Goal: Task Accomplishment & Management: Use online tool/utility

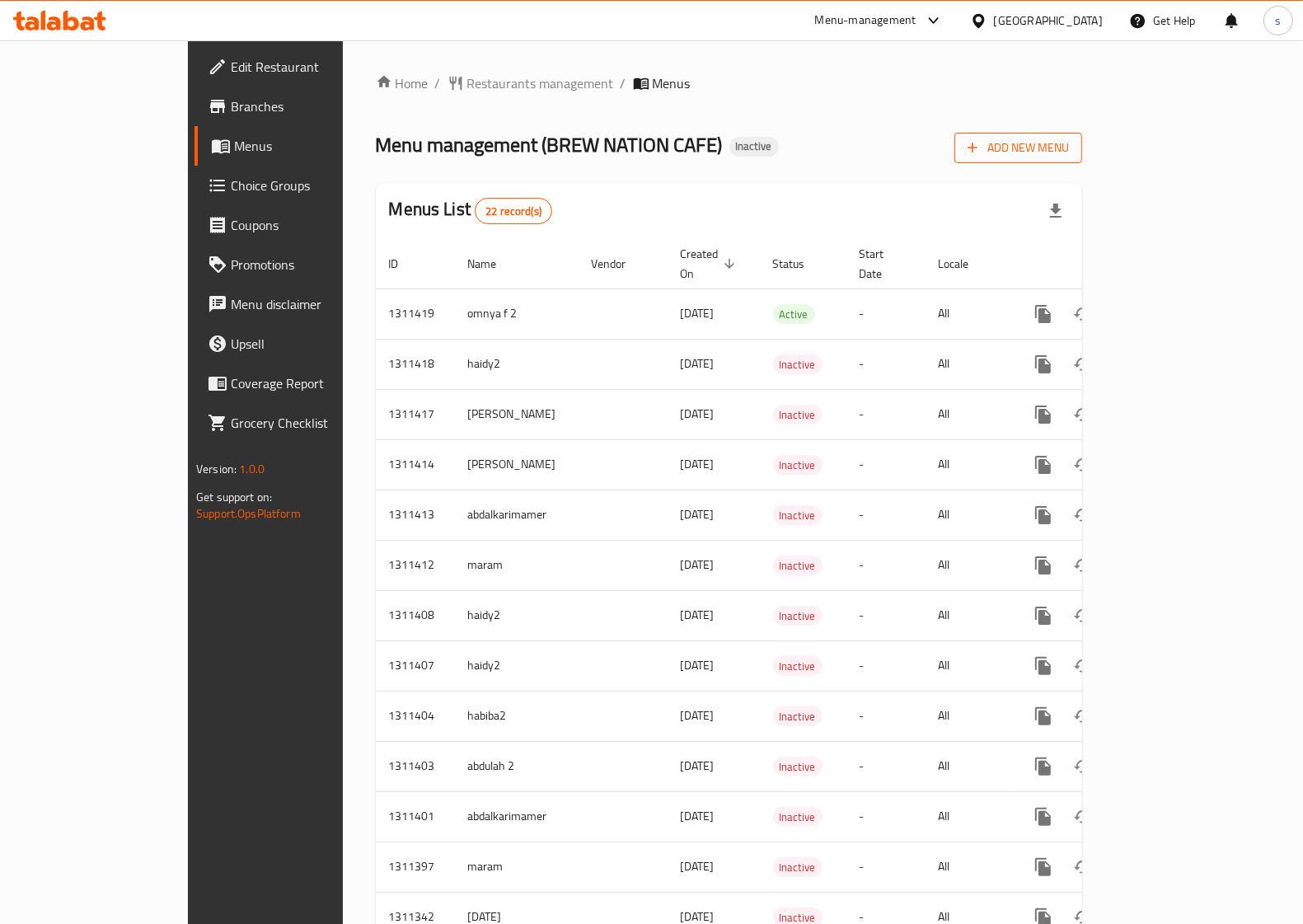
click at [1069, 151] on span "Add New Menu" at bounding box center [1019, 147] width 102 height 20
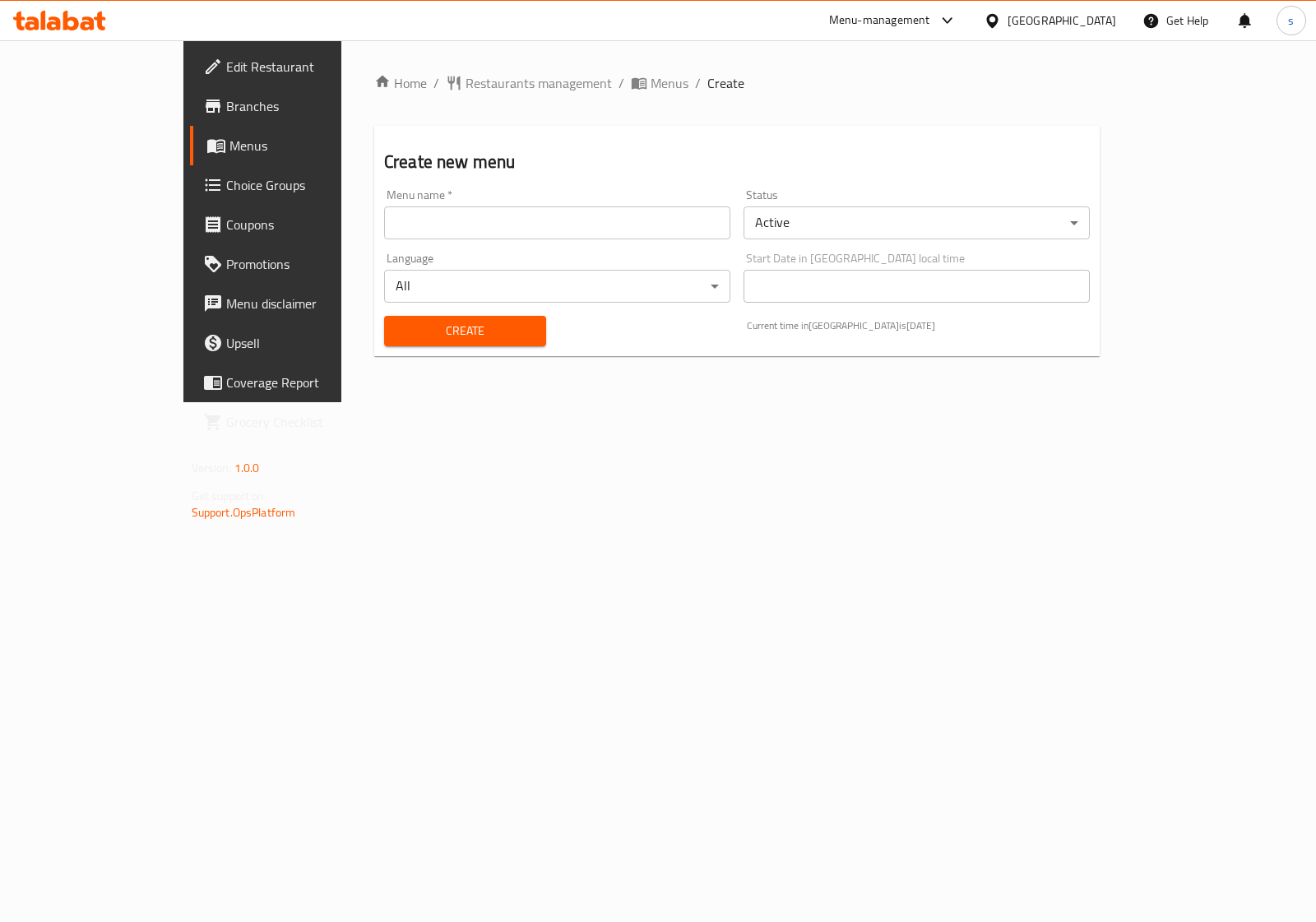
click at [631, 235] on input "text" at bounding box center [558, 223] width 347 height 33
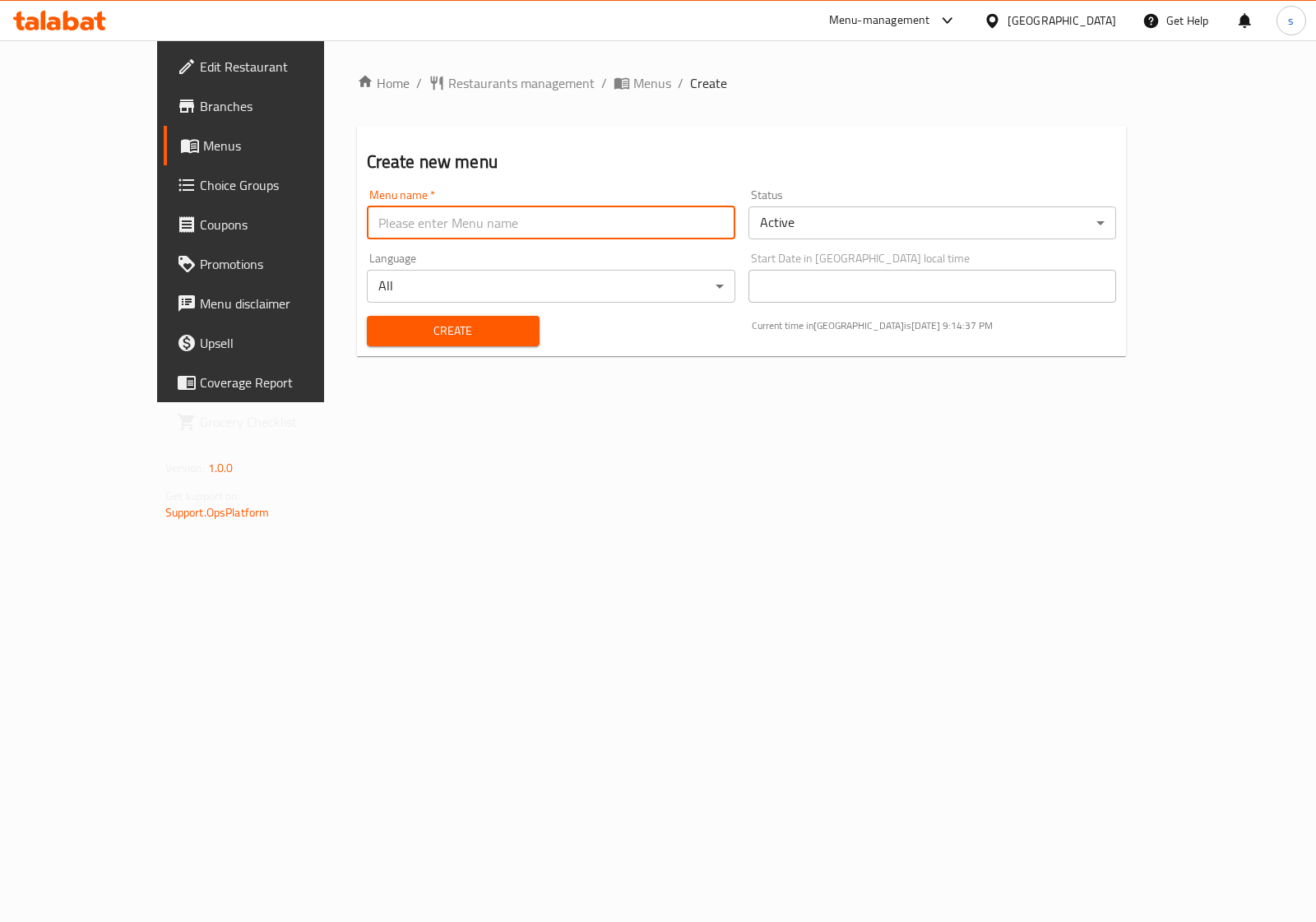
type input "[PERSON_NAME]"
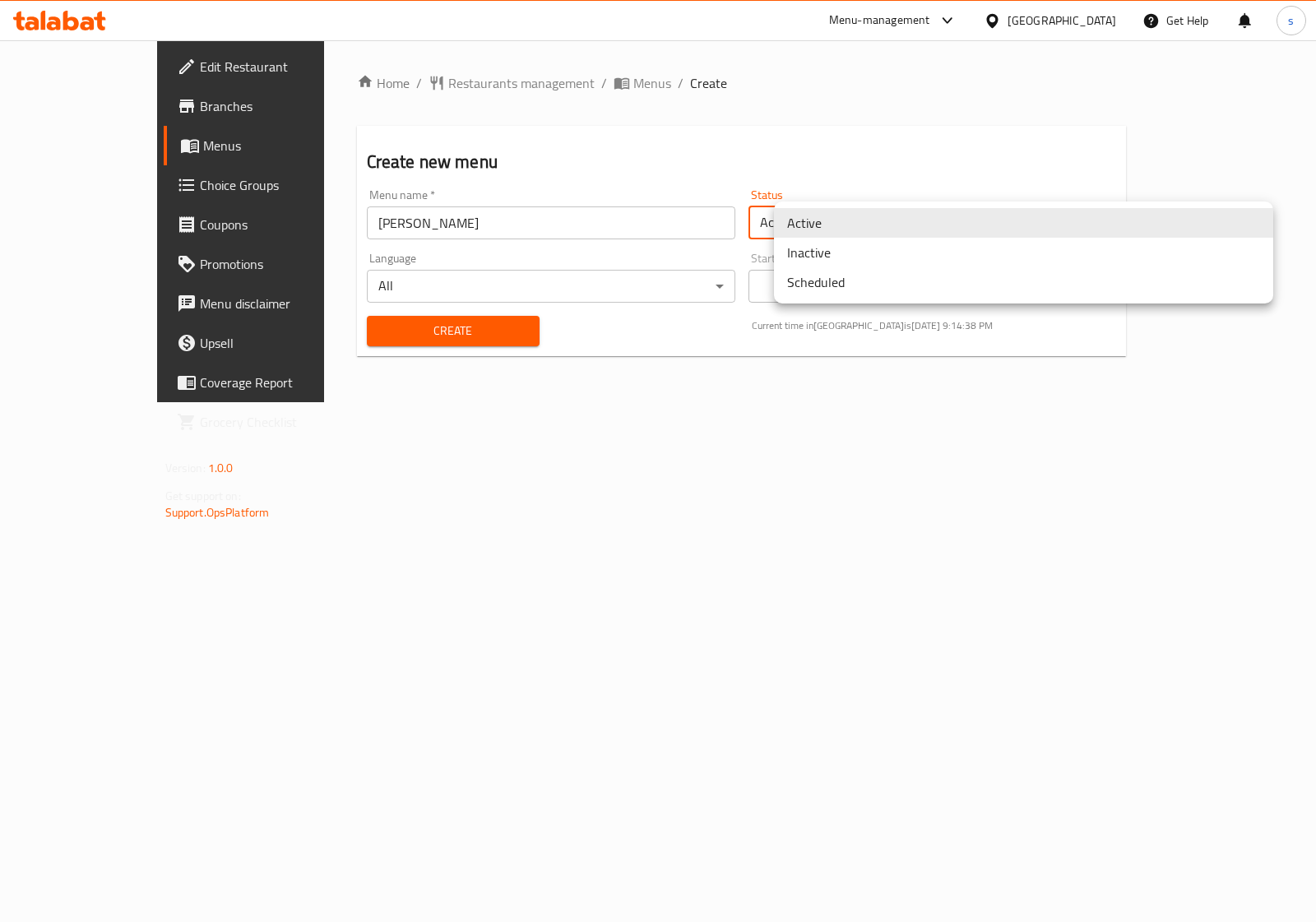
click at [953, 235] on body "​ Menu-management Egypt Get Help s Edit Restaurant Branches Menus Choice Groups…" at bounding box center [658, 481] width 1316 height 882
click at [952, 261] on li "Inactive" at bounding box center [1024, 252] width 499 height 30
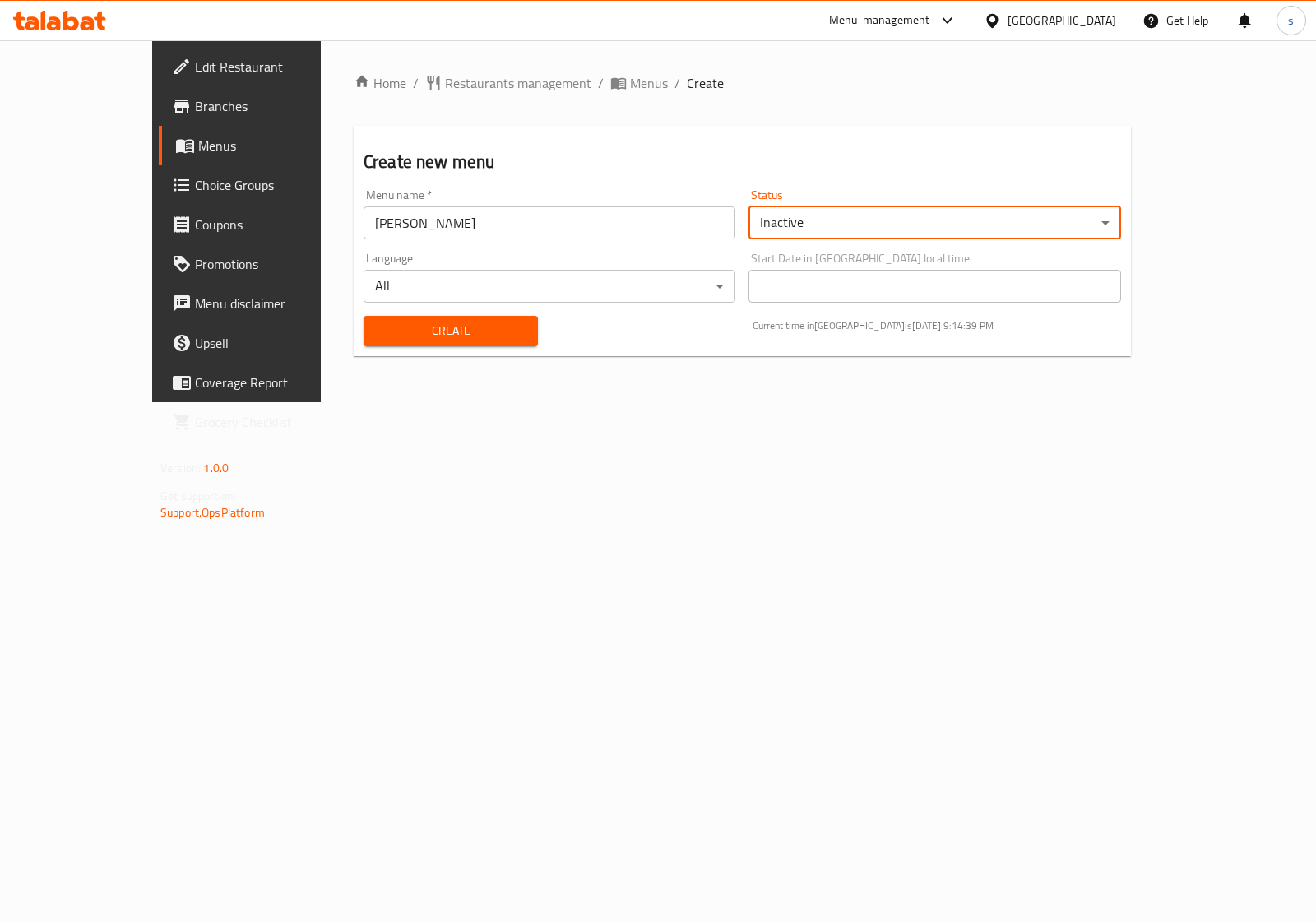
click at [354, 352] on div "Create" at bounding box center [451, 330] width 194 height 50
click at [377, 337] on span "Create" at bounding box center [450, 330] width 148 height 20
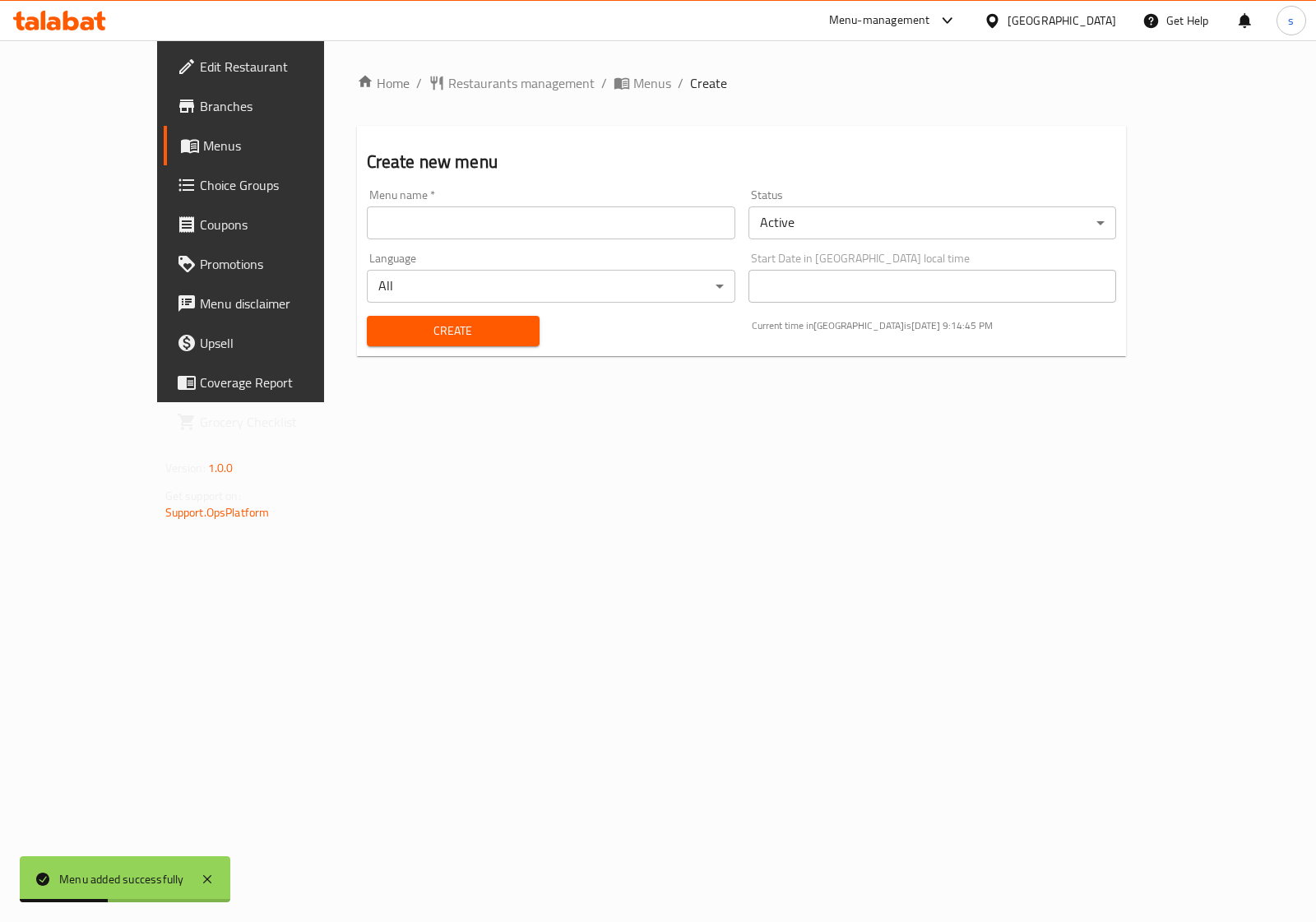
click at [200, 58] on span "Edit Restaurant" at bounding box center [281, 67] width 164 height 20
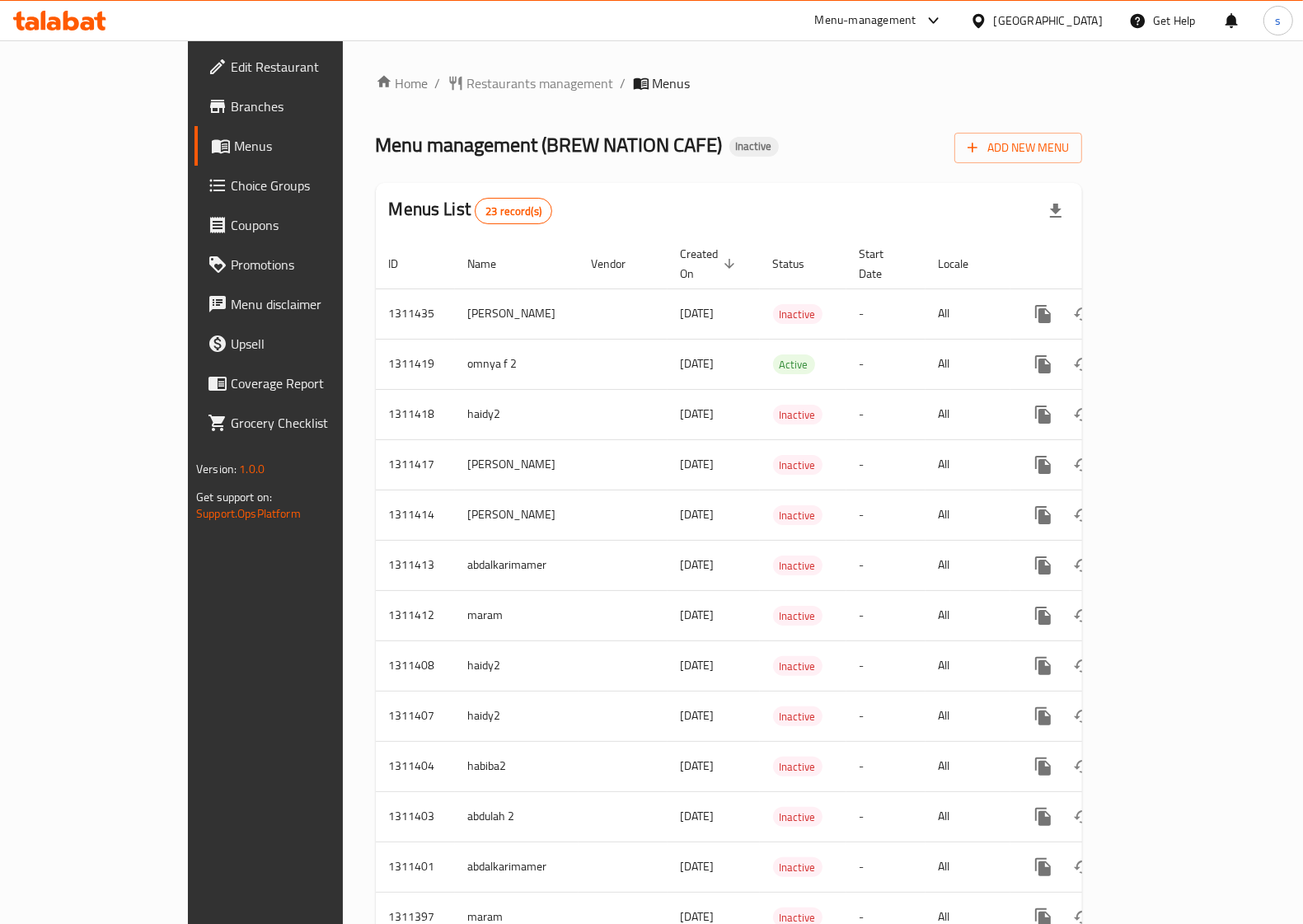
click at [231, 105] on span "Branches" at bounding box center [311, 106] width 161 height 20
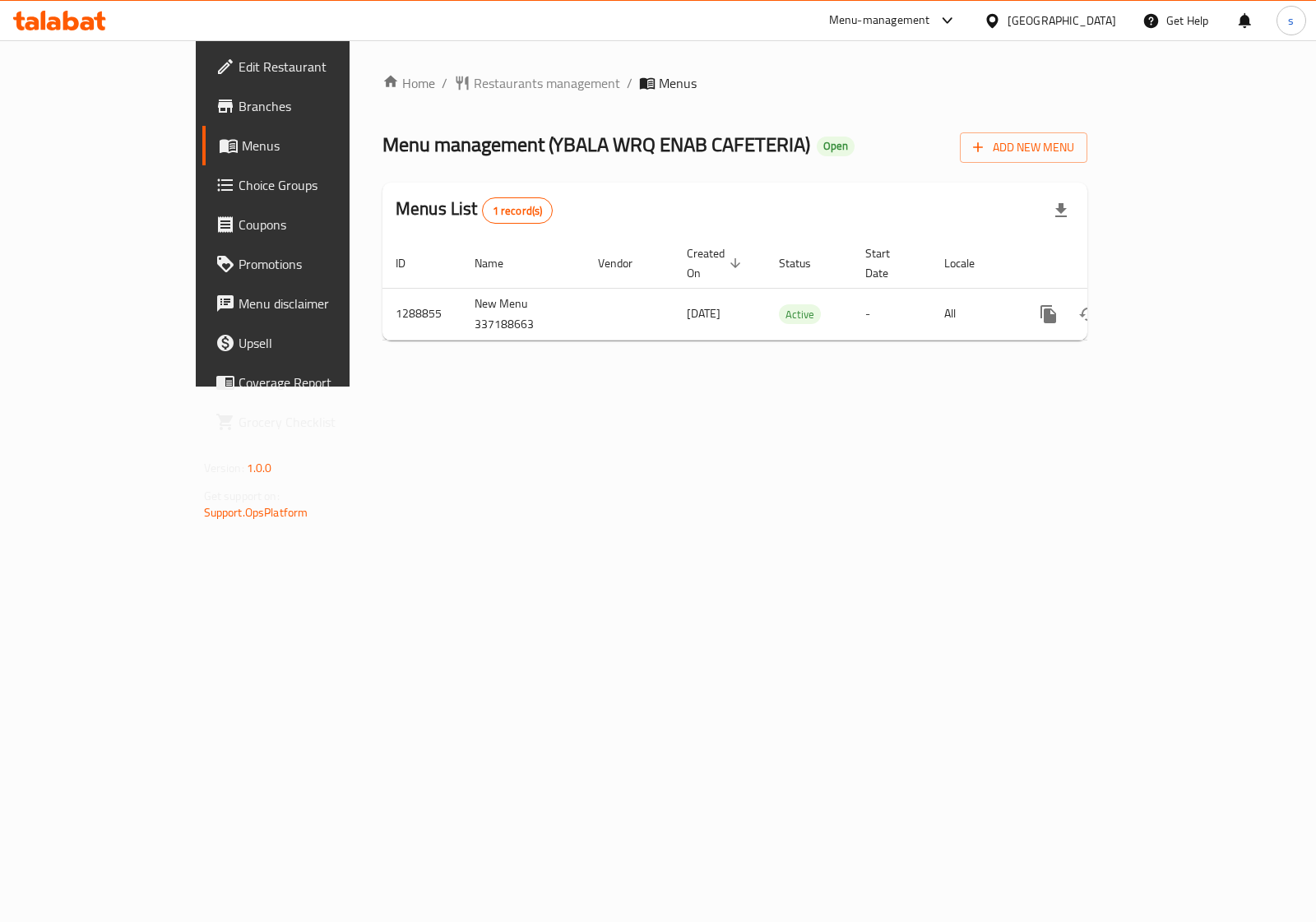
click at [202, 54] on link "Edit Restaurant" at bounding box center [308, 67] width 213 height 39
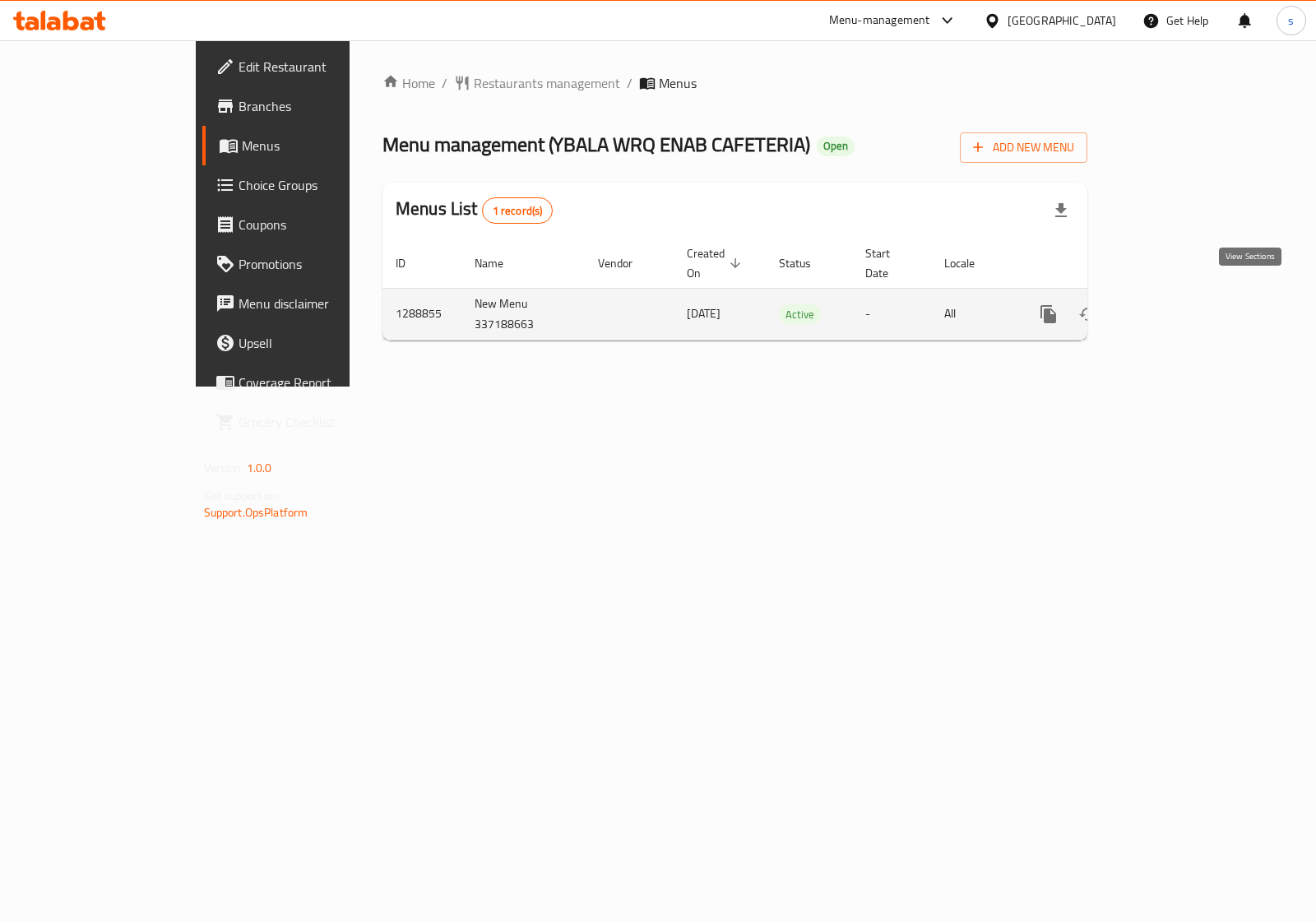
click at [1187, 299] on link "enhanced table" at bounding box center [1167, 313] width 39 height 39
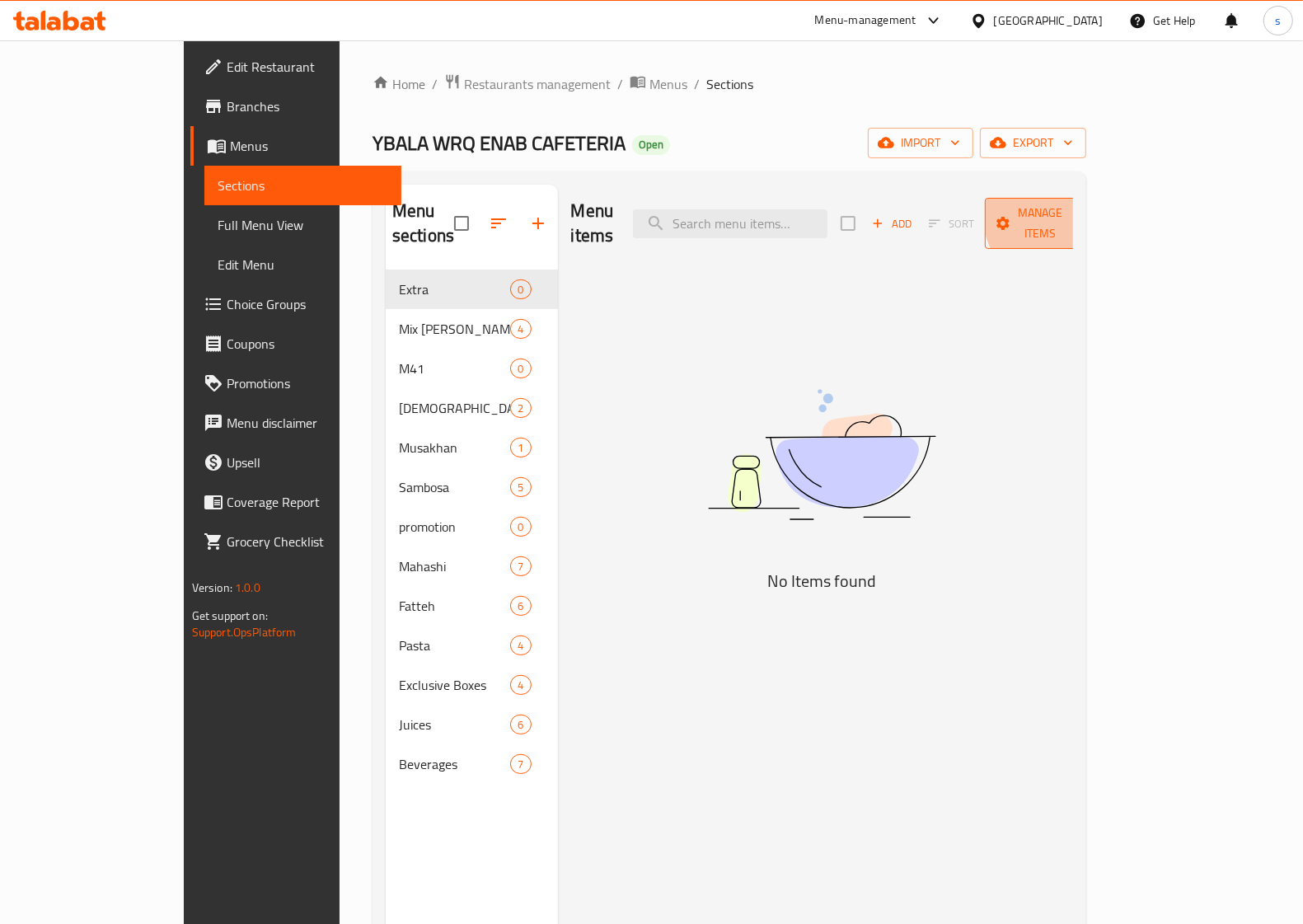
click at [1082, 214] on span "Manage items" at bounding box center [1041, 223] width 84 height 41
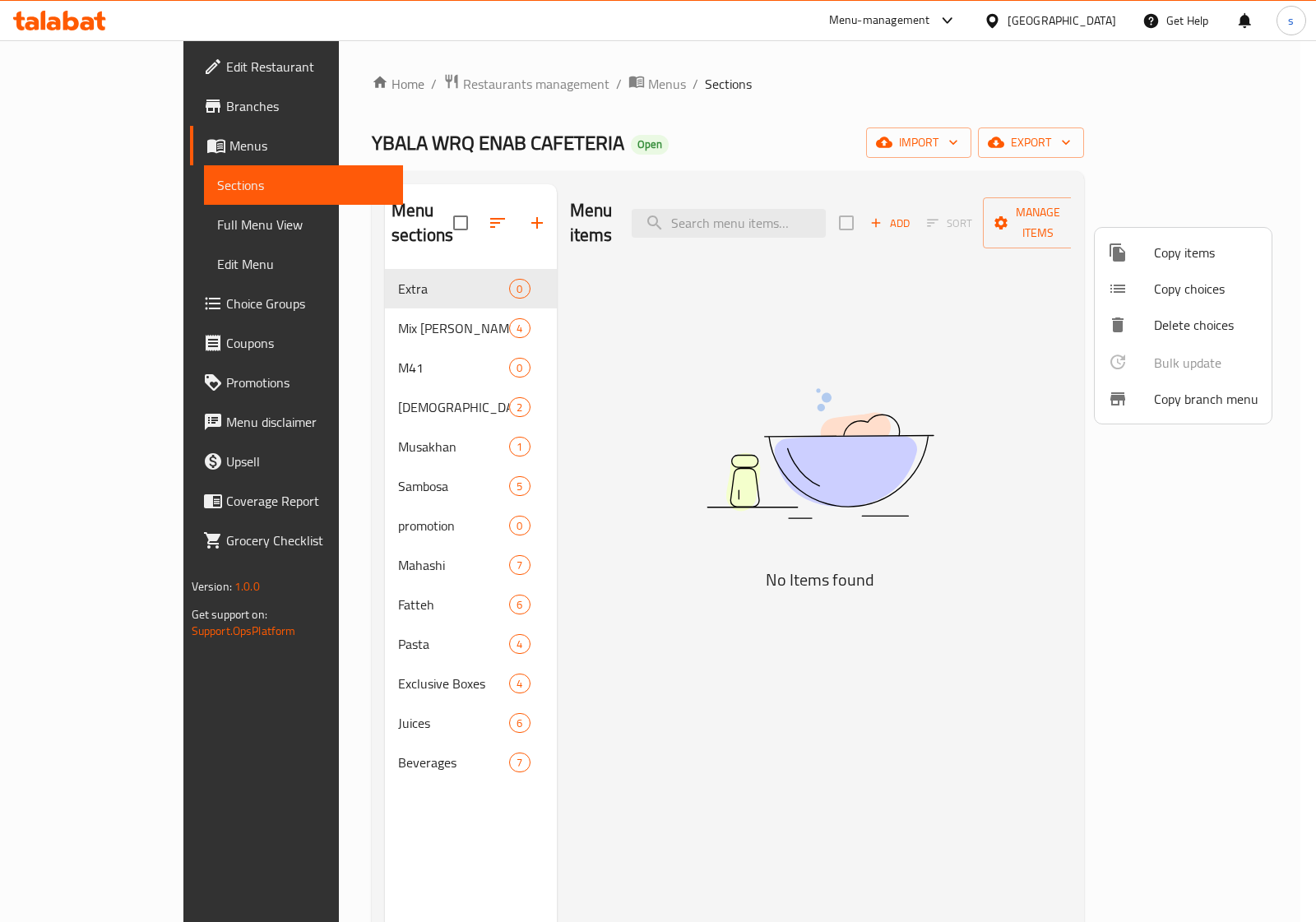
click at [1183, 403] on span "Copy branch menu" at bounding box center [1206, 398] width 104 height 20
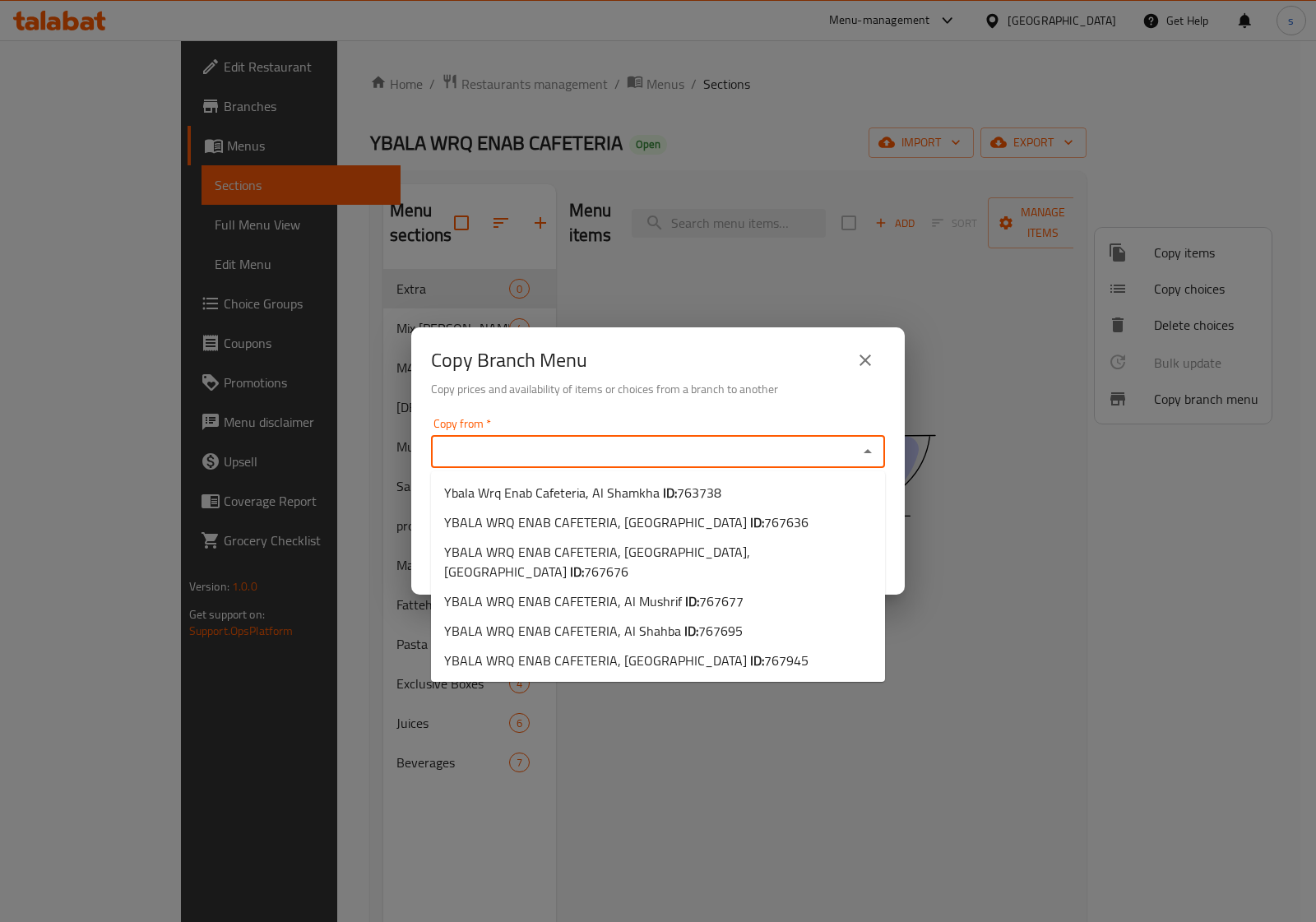
click at [658, 441] on input "Copy from   *" at bounding box center [644, 452] width 417 height 23
paste input "Ybala Wrq Enab Cafeteria, Al Shamkha"
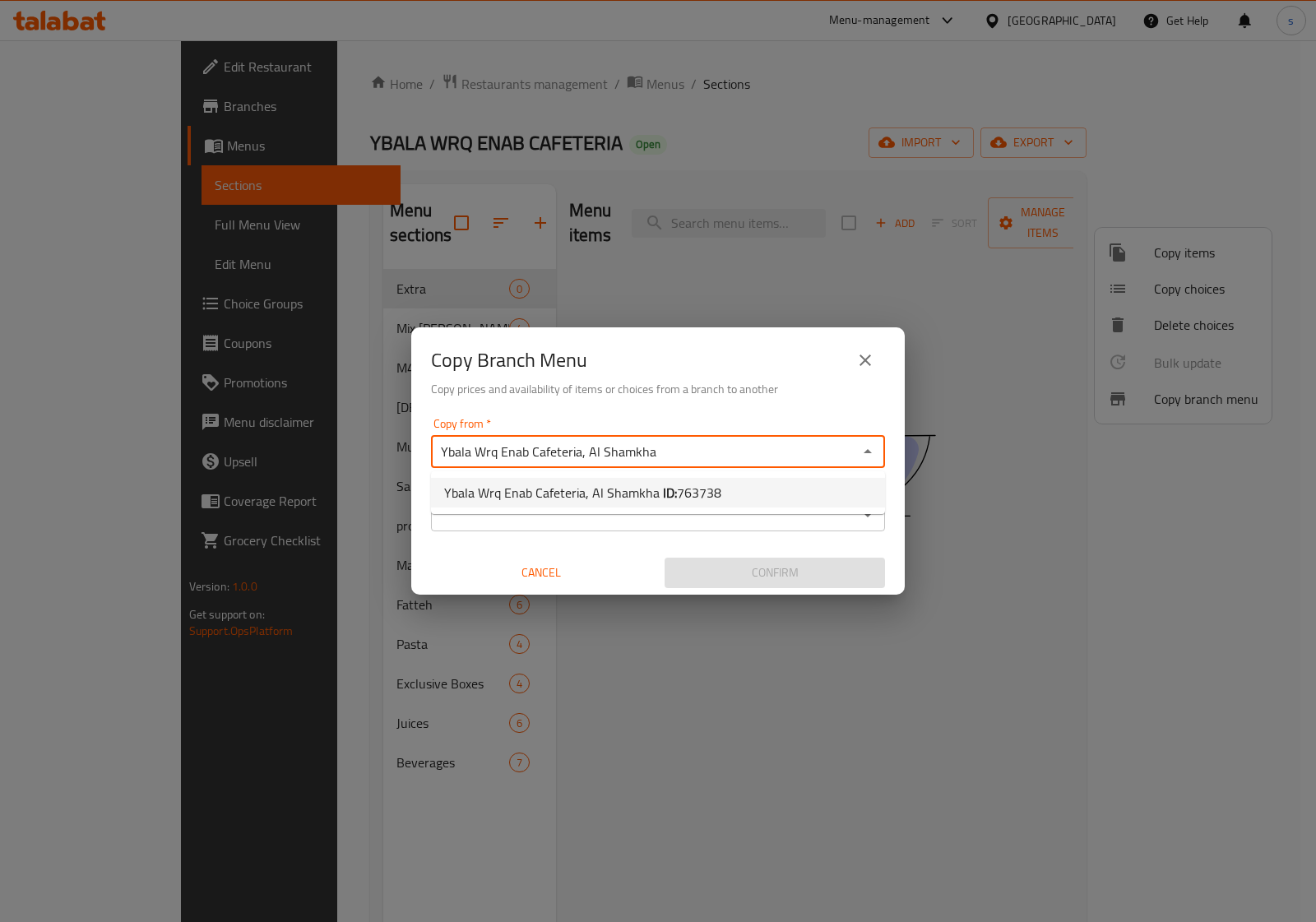
click at [721, 492] on li "Ybala Wrq Enab Cafeteria, Al Shamkha ID: 763738" at bounding box center [658, 493] width 454 height 30
click at [693, 449] on input "Ybala Wrq Enab Cafeteria, Al Shamkha" at bounding box center [644, 452] width 417 height 23
type input "Ybala Wrq Enab Cafeteria, Al Shamkha"
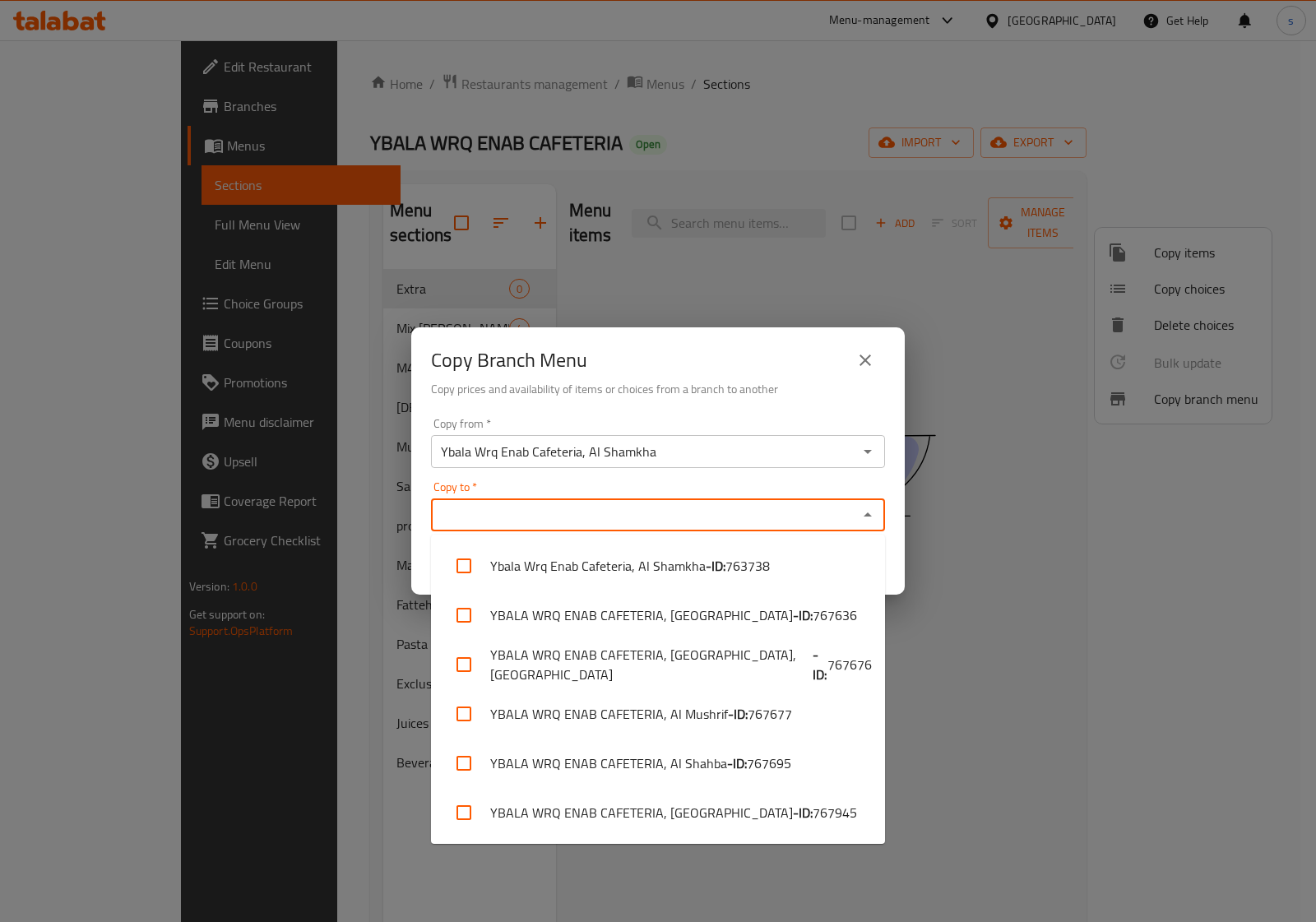
click at [574, 503] on input "Copy to   *" at bounding box center [644, 515] width 417 height 23
click at [813, 619] on span "767636" at bounding box center [834, 615] width 45 height 20
checkbox input "true"
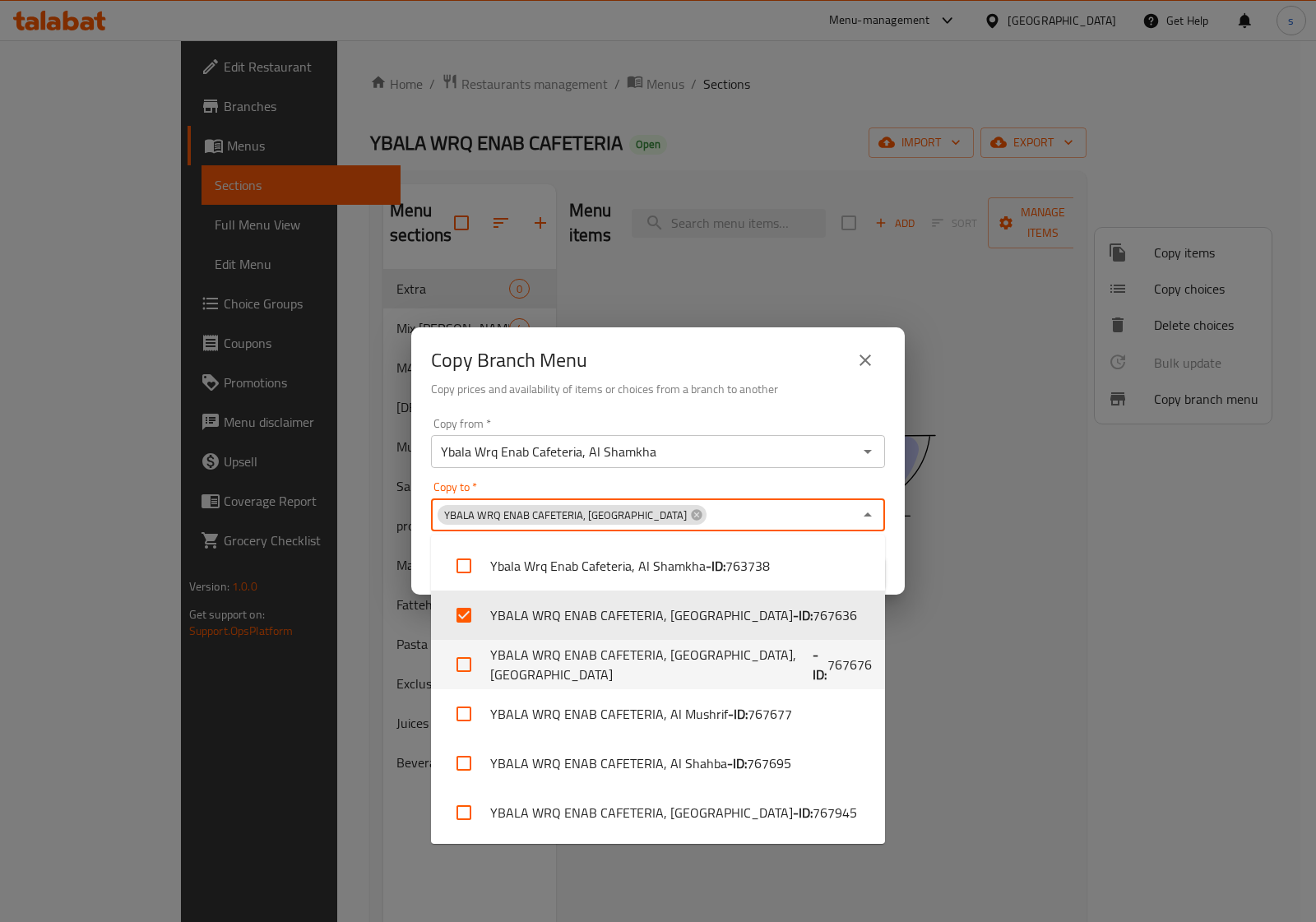
click at [1092, 594] on div "Copy Branch Menu Copy prices and availability of items or choices from a branch…" at bounding box center [658, 461] width 1316 height 922
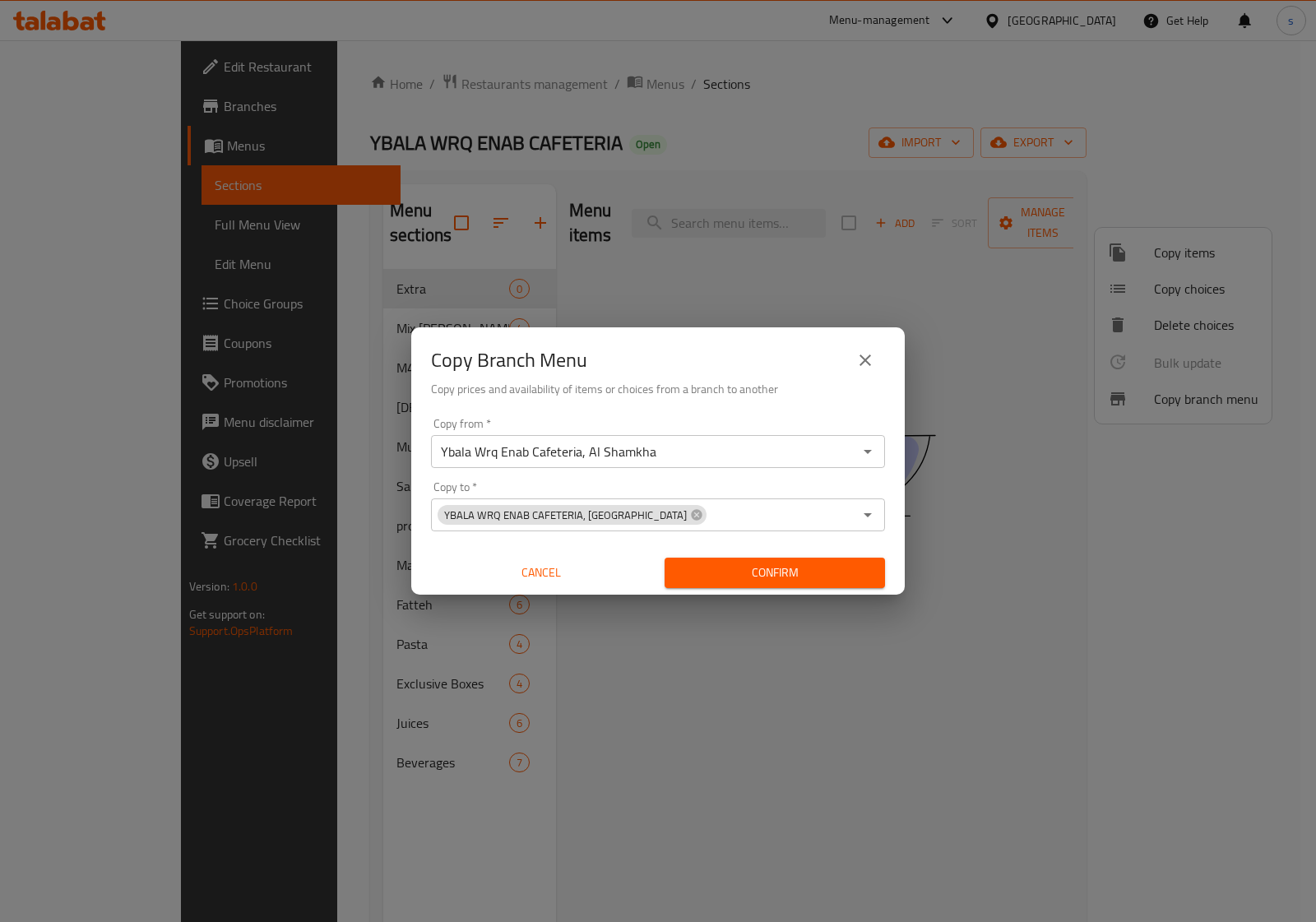
click at [821, 585] on button "Confirm" at bounding box center [775, 573] width 221 height 31
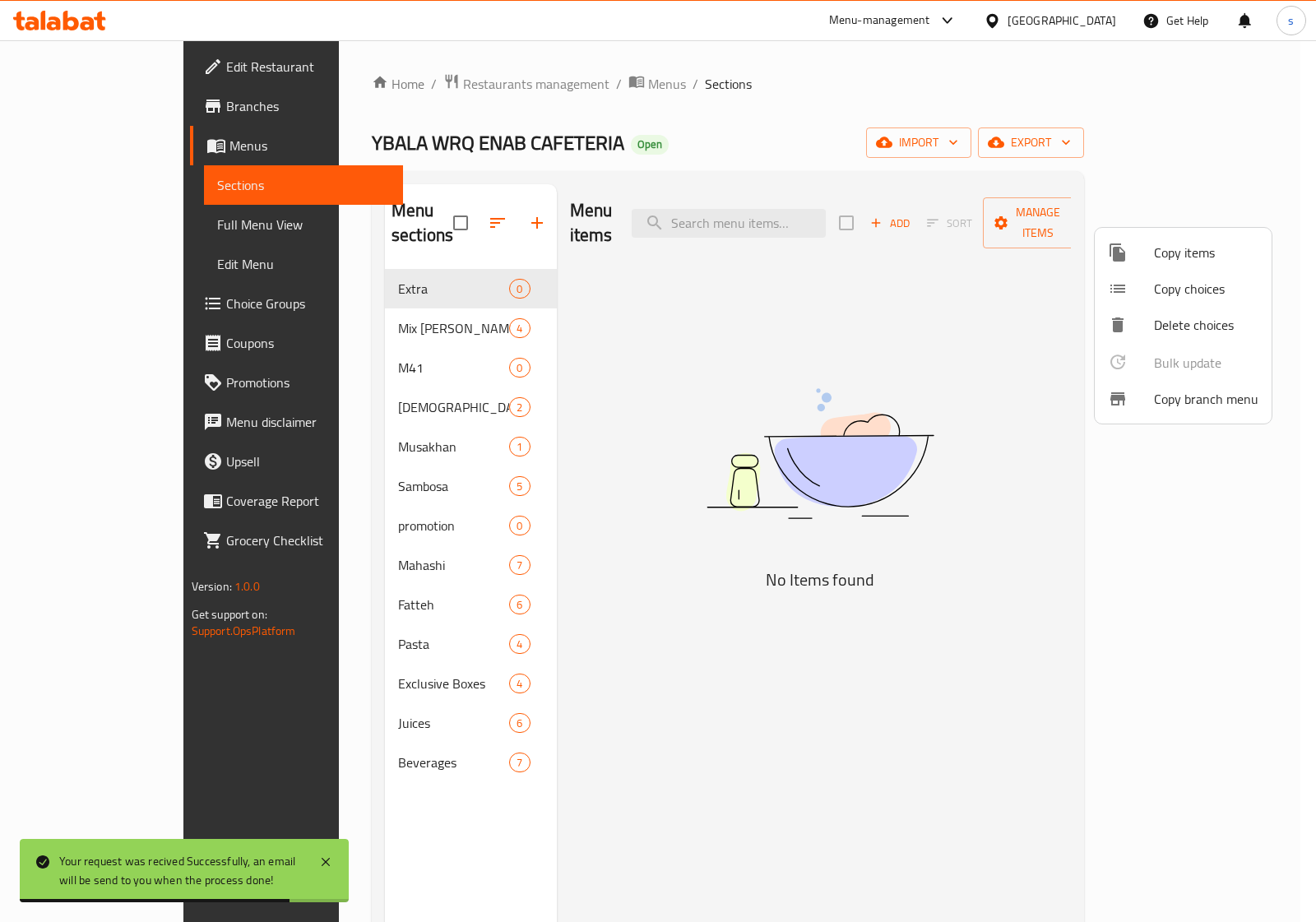
click at [85, 95] on div at bounding box center [658, 461] width 1316 height 922
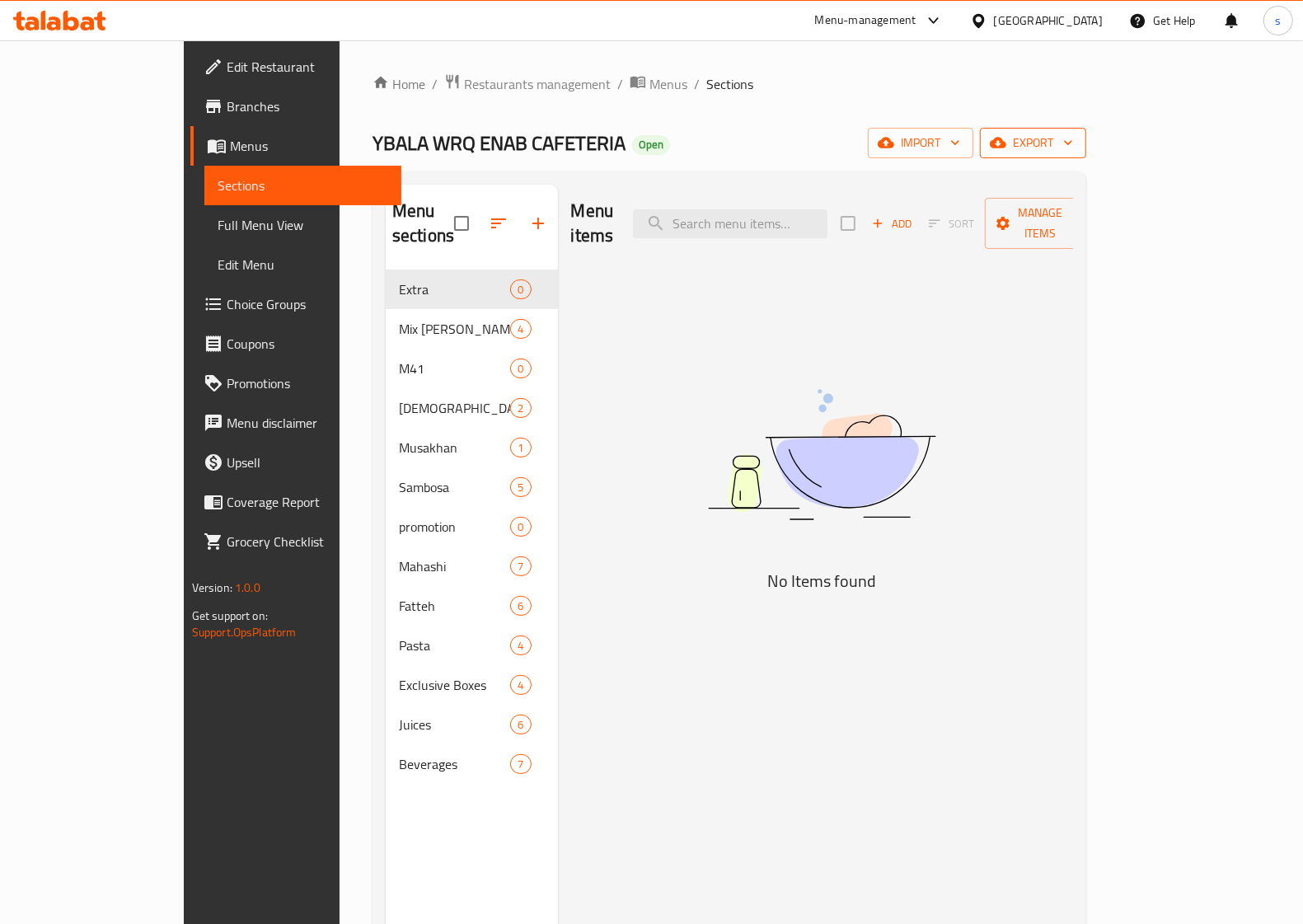
click at [1073, 141] on span "export" at bounding box center [1033, 142] width 80 height 20
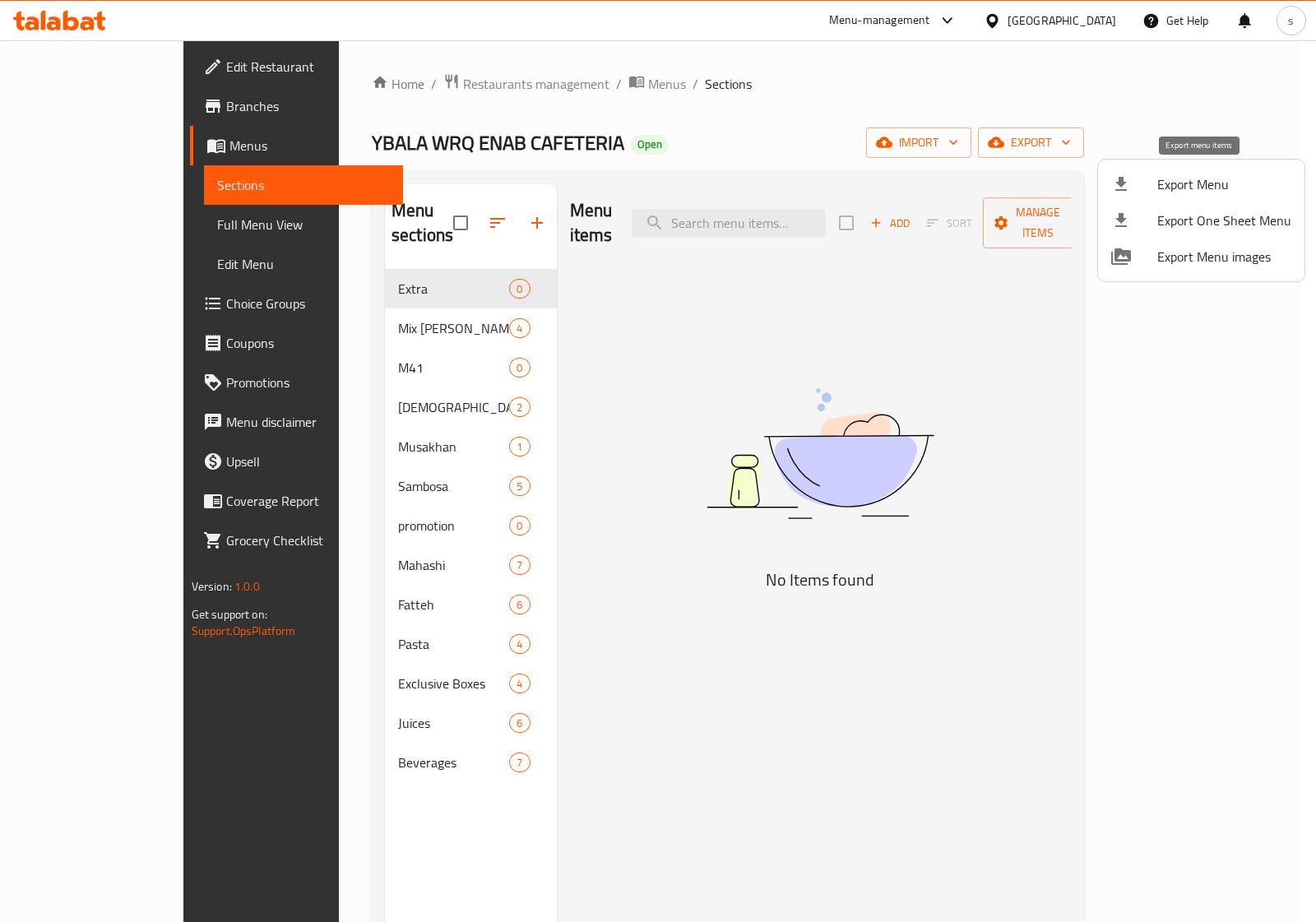
click at [1209, 192] on span "Export Menu" at bounding box center [1224, 184] width 134 height 20
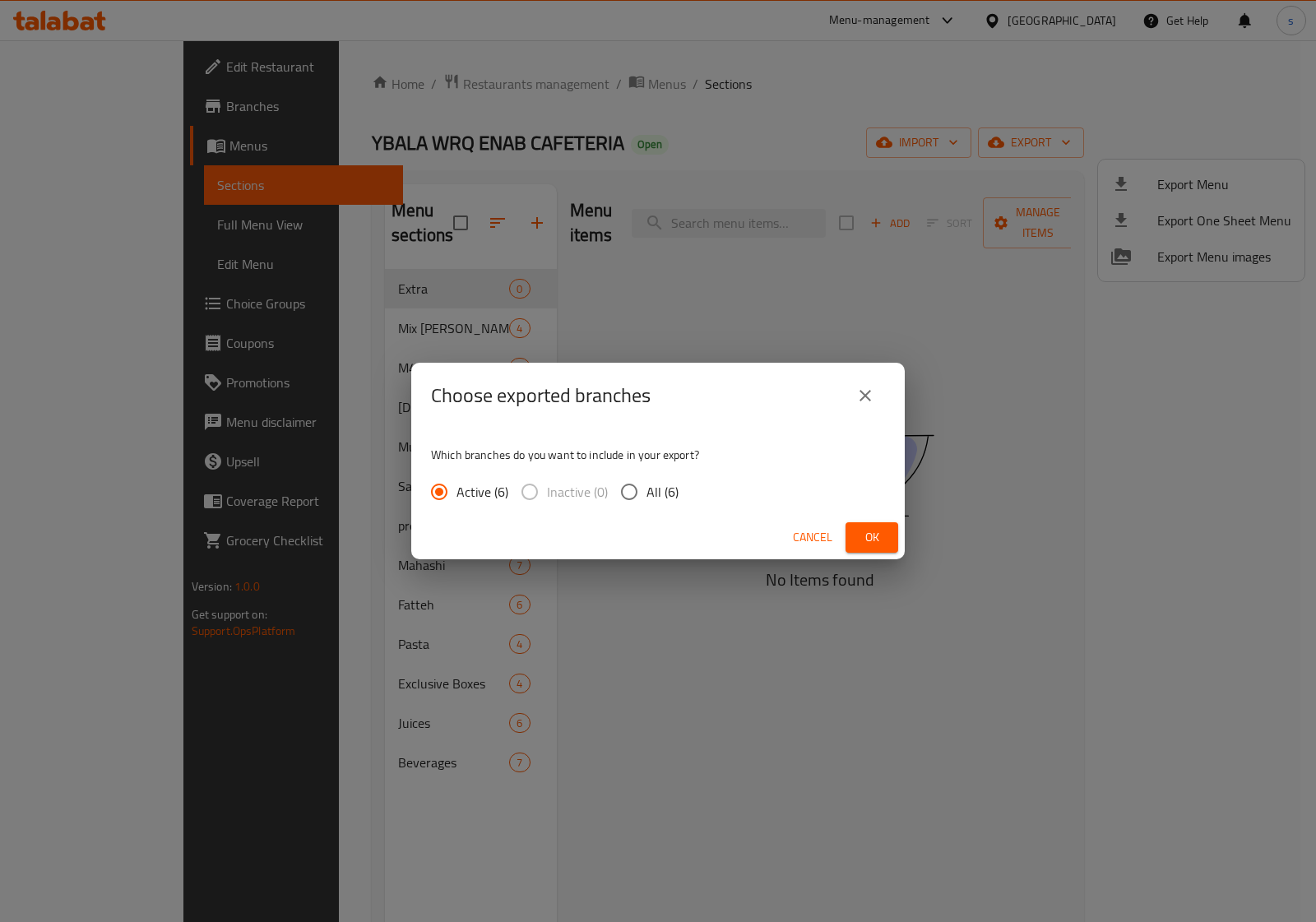
click at [650, 492] on span "All (6)" at bounding box center [662, 492] width 32 height 20
click at [646, 492] on input "All (6)" at bounding box center [629, 491] width 34 height 34
radio input "true"
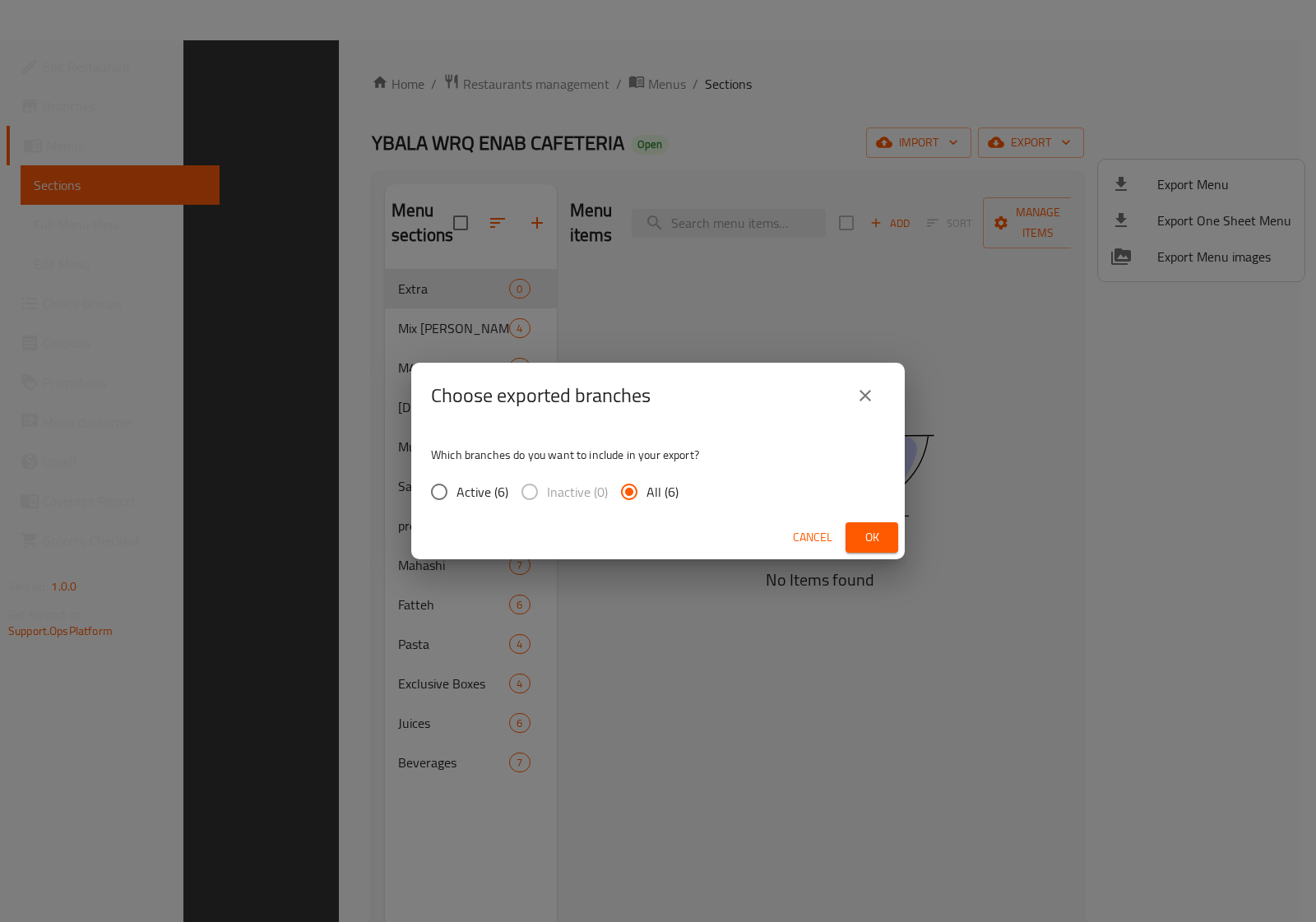
scroll to position [231, 0]
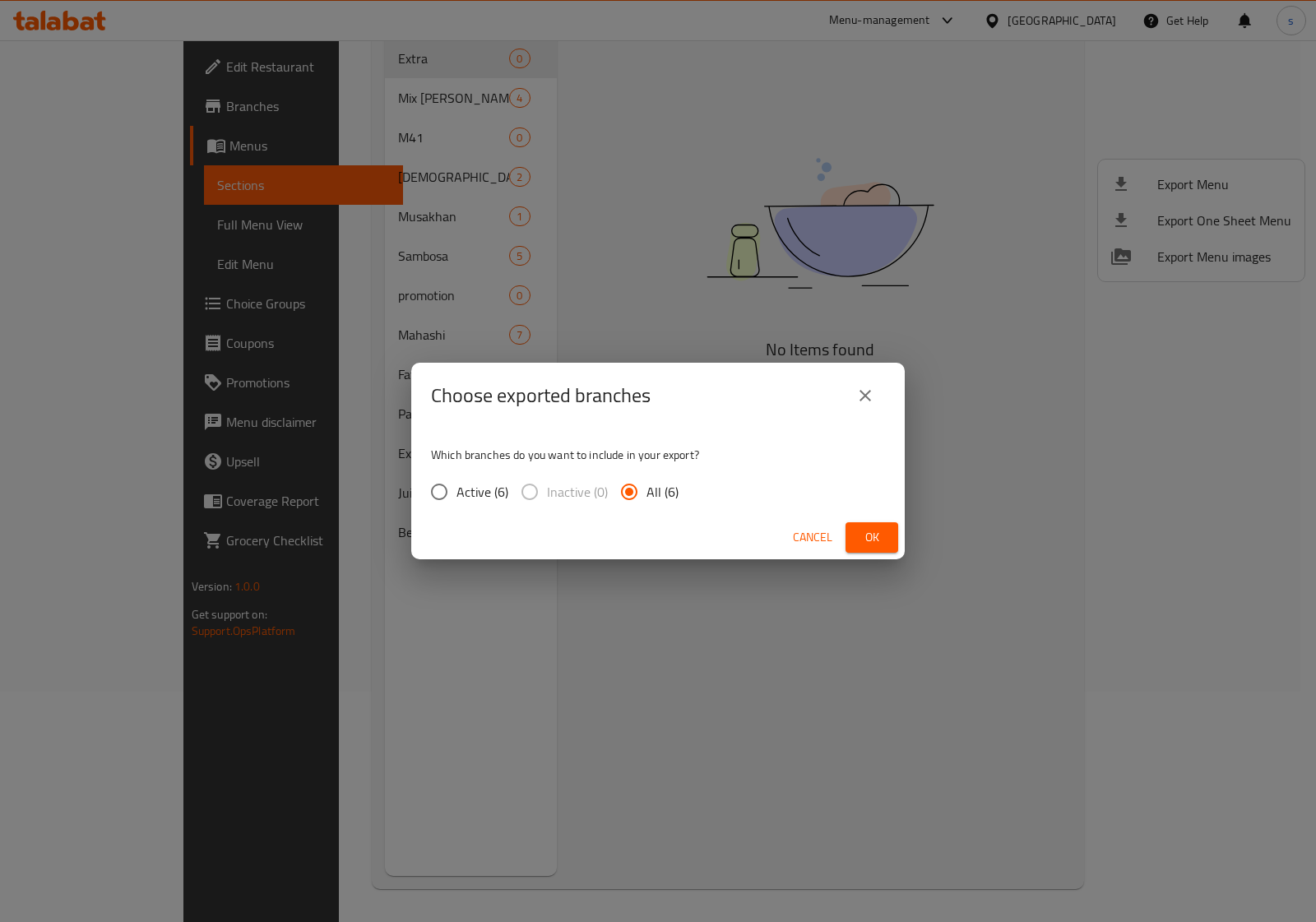
click at [870, 391] on icon "close" at bounding box center [865, 396] width 20 height 20
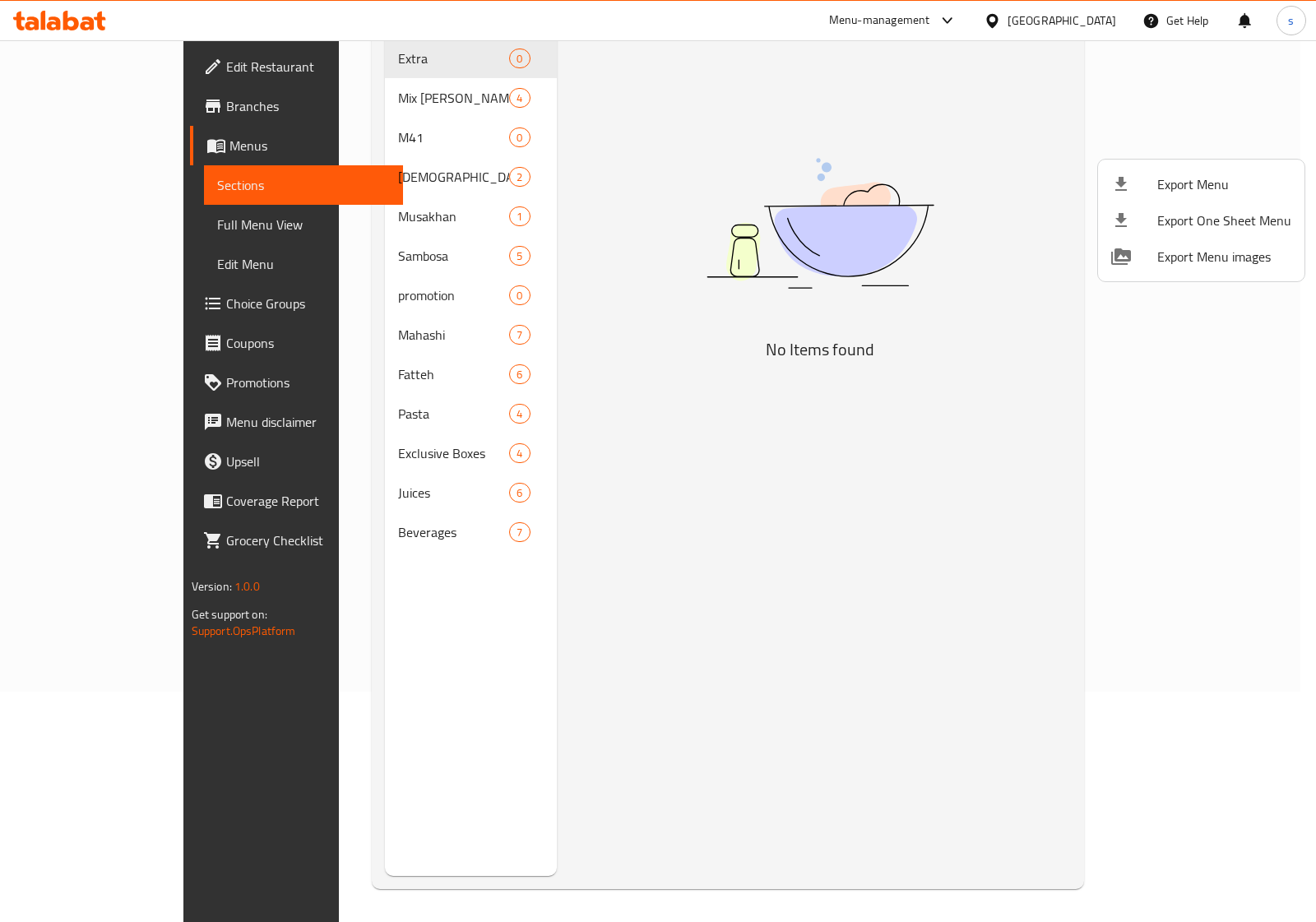
click at [85, 144] on div at bounding box center [658, 461] width 1316 height 922
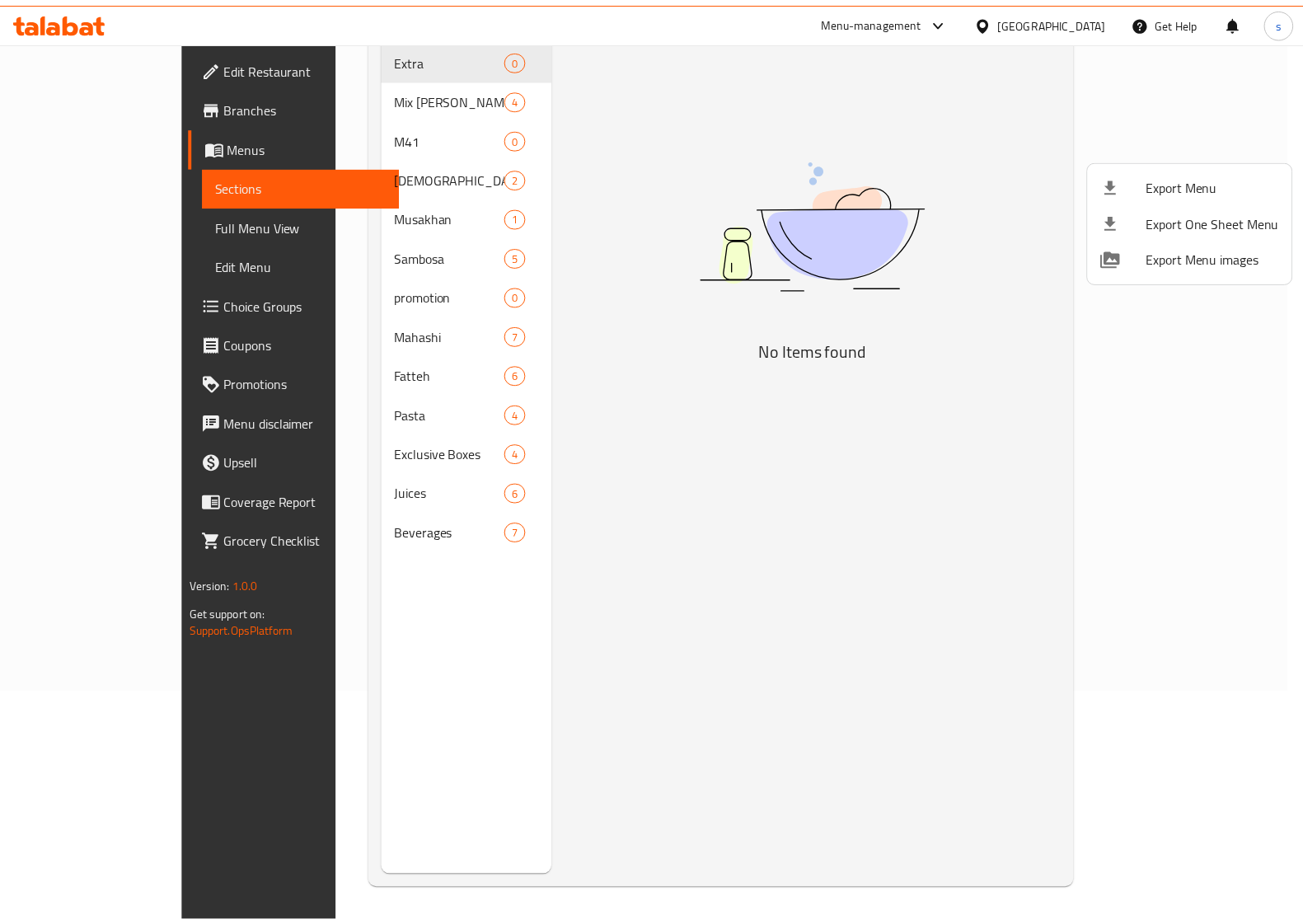
scroll to position [0, 0]
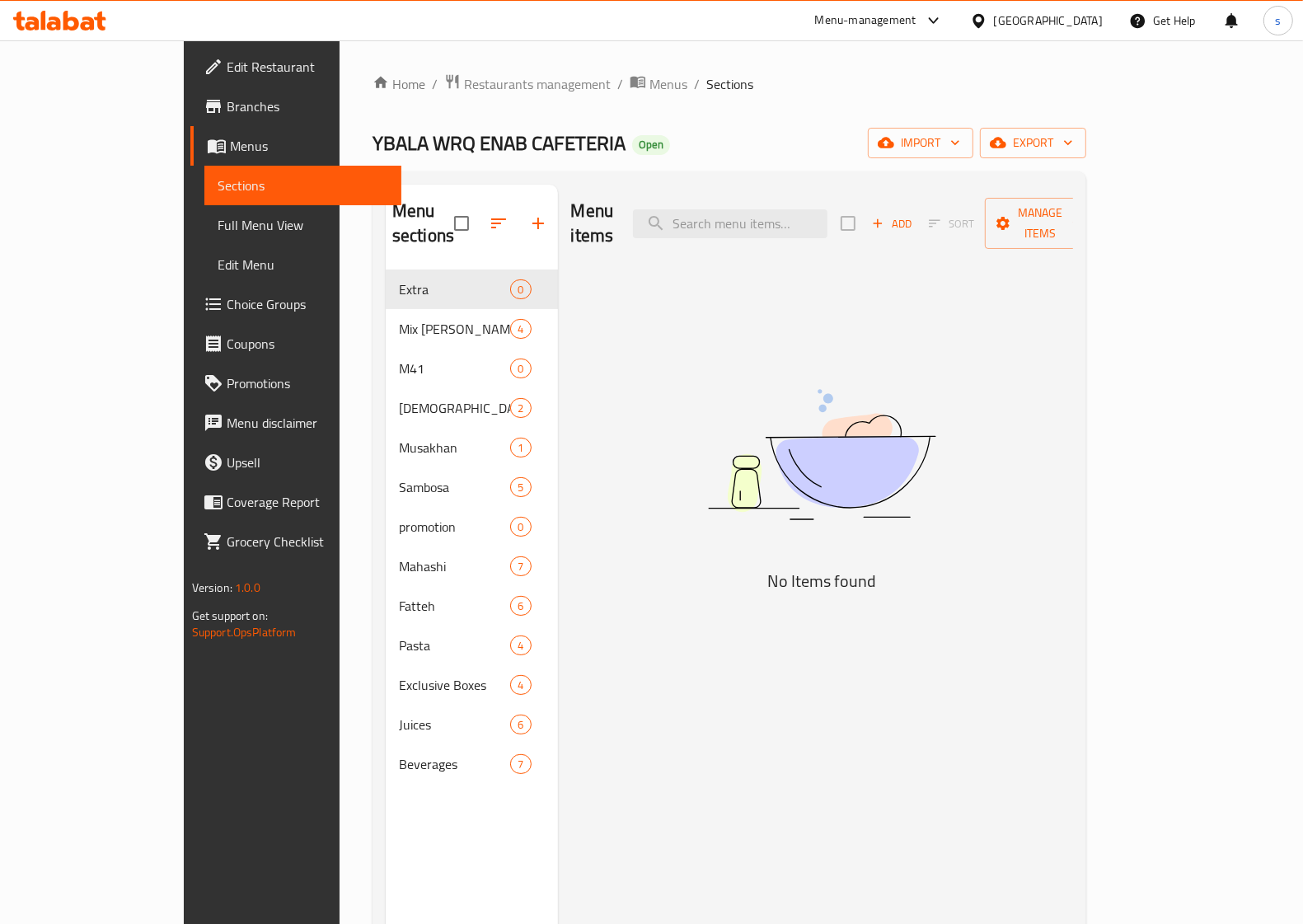
click at [218, 229] on span "Full Menu View" at bounding box center [303, 225] width 170 height 20
